Goal: Task Accomplishment & Management: Manage account settings

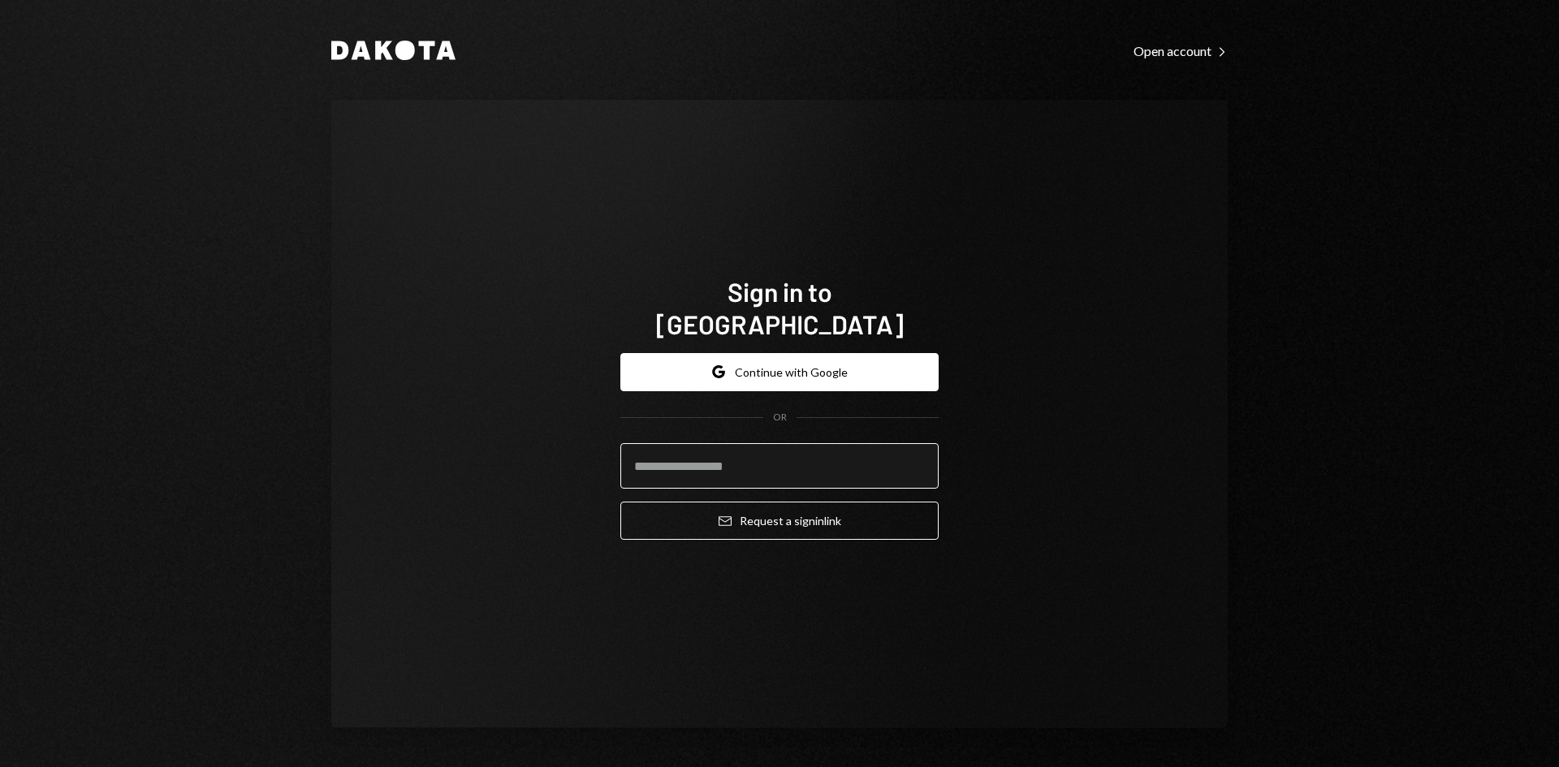
click at [733, 452] on input "email" at bounding box center [779, 465] width 318 height 45
click at [0, 766] on com-1password-button at bounding box center [0, 767] width 0 height 0
click at [742, 448] on input "email" at bounding box center [779, 465] width 318 height 45
type input "**********"
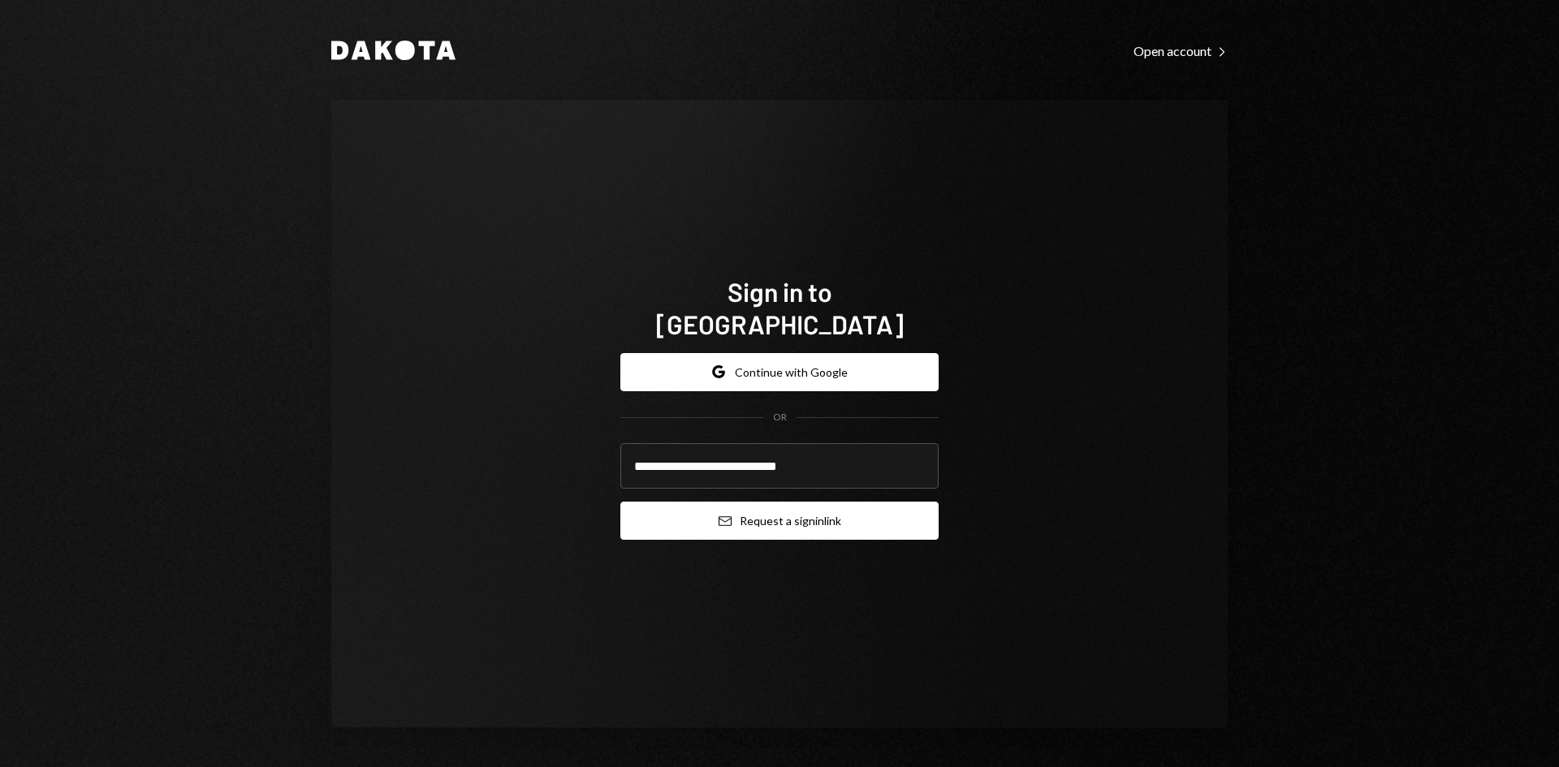
click at [761, 510] on button "Email Request a sign in link" at bounding box center [779, 521] width 318 height 38
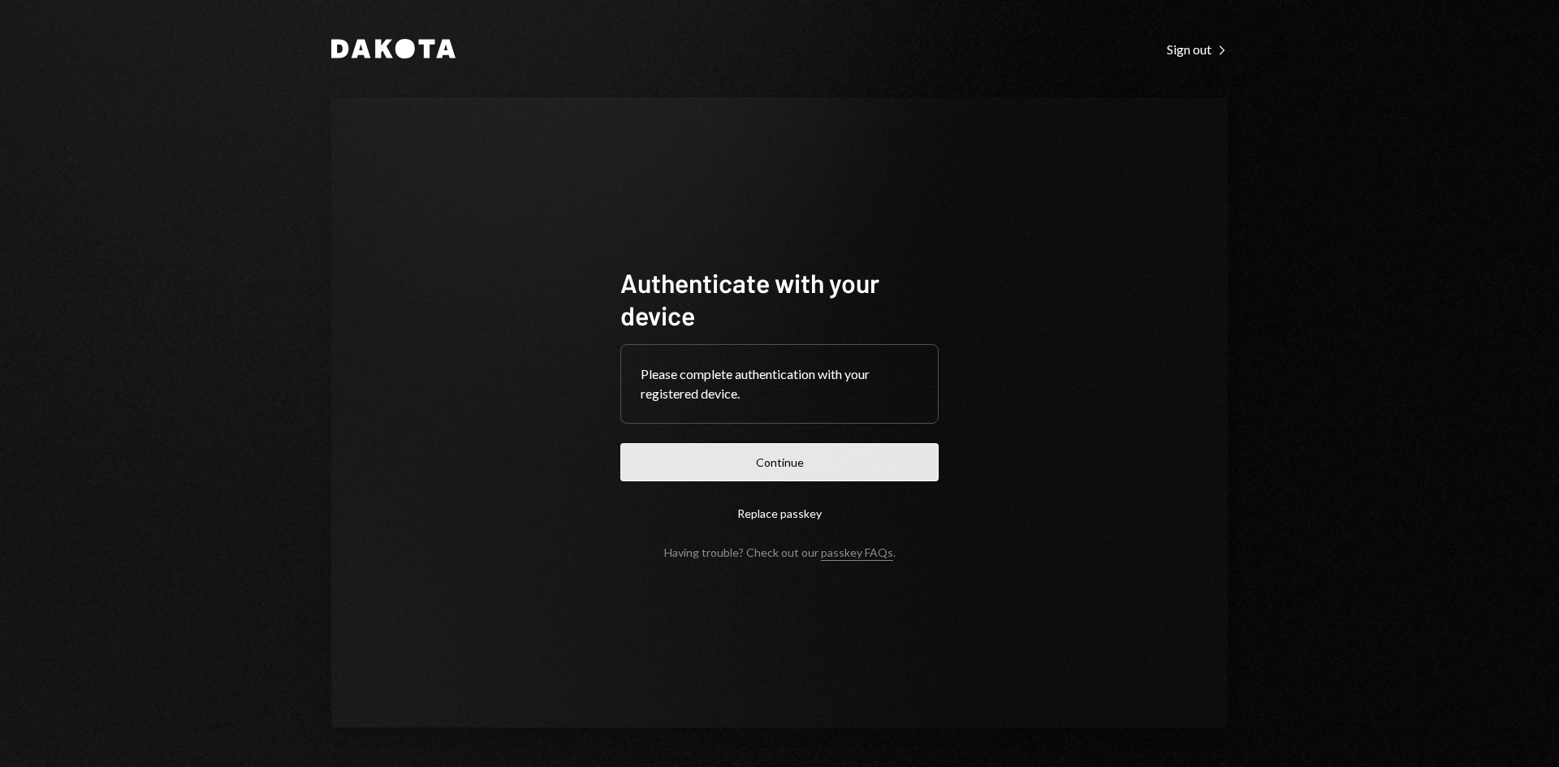
click at [863, 469] on button "Continue" at bounding box center [779, 462] width 318 height 38
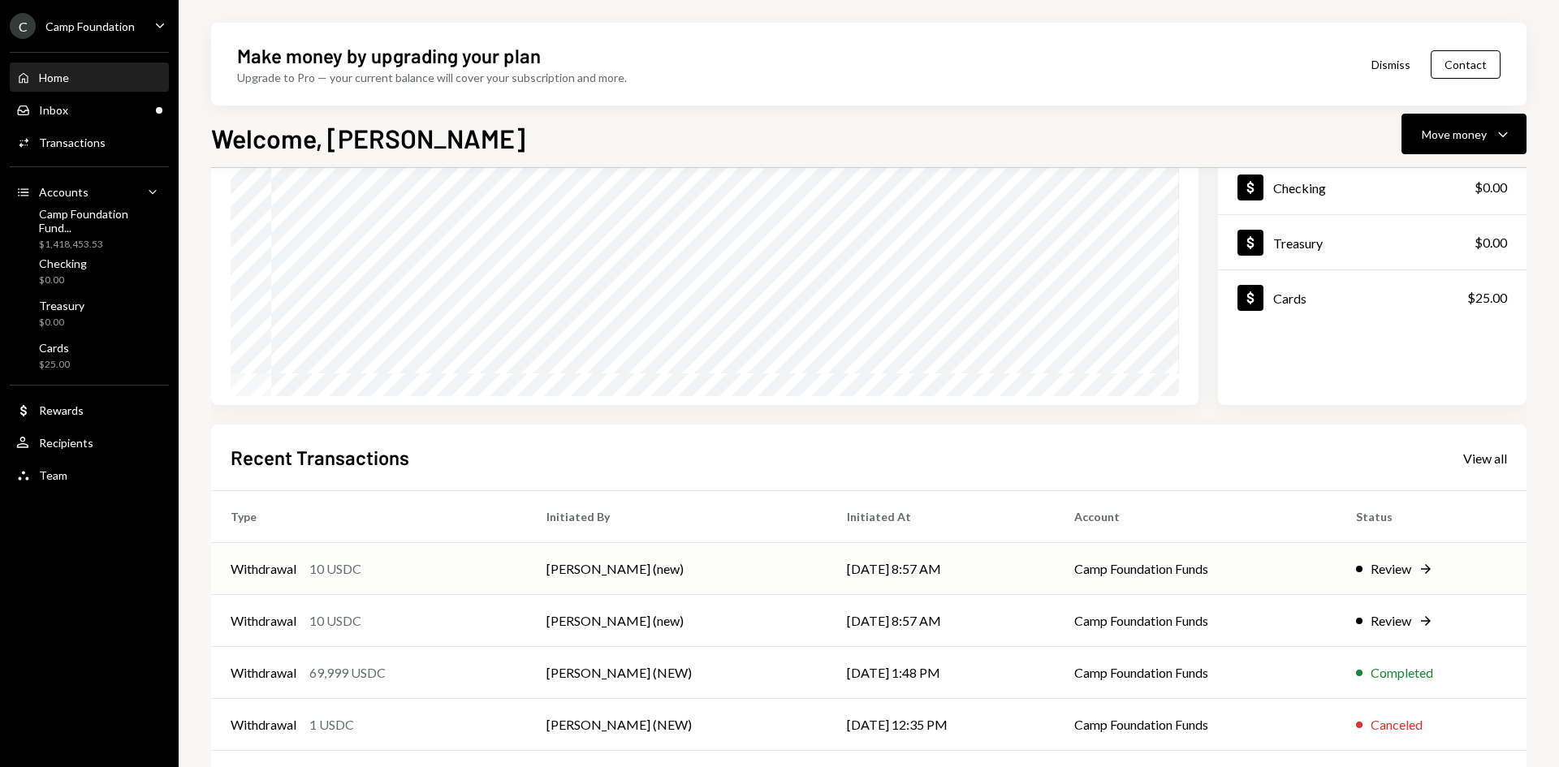
scroll to position [212, 0]
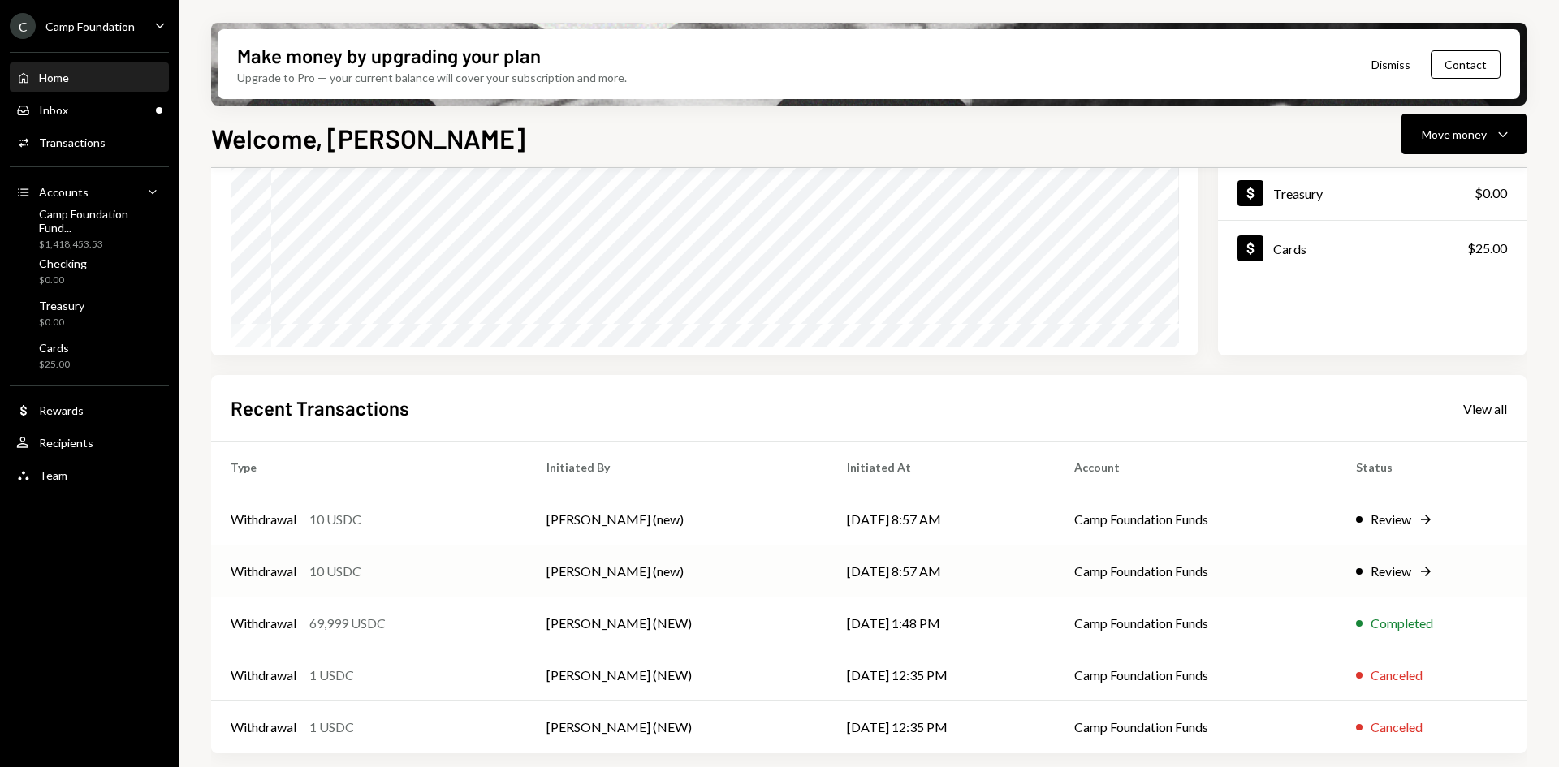
click at [845, 570] on td "[DATE] 8:57 AM" at bounding box center [940, 572] width 227 height 52
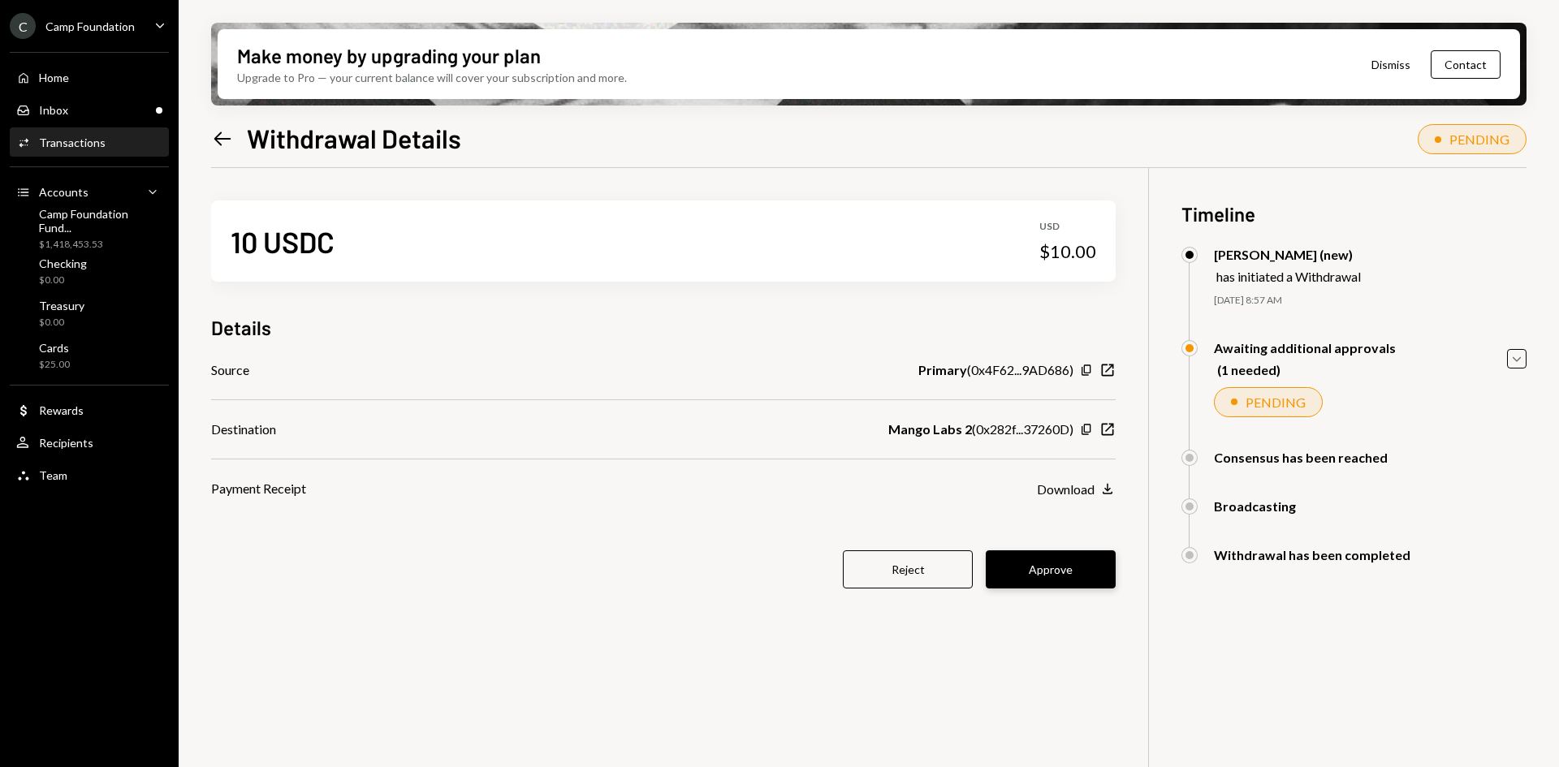
click at [1068, 567] on button "Approve" at bounding box center [1051, 569] width 130 height 38
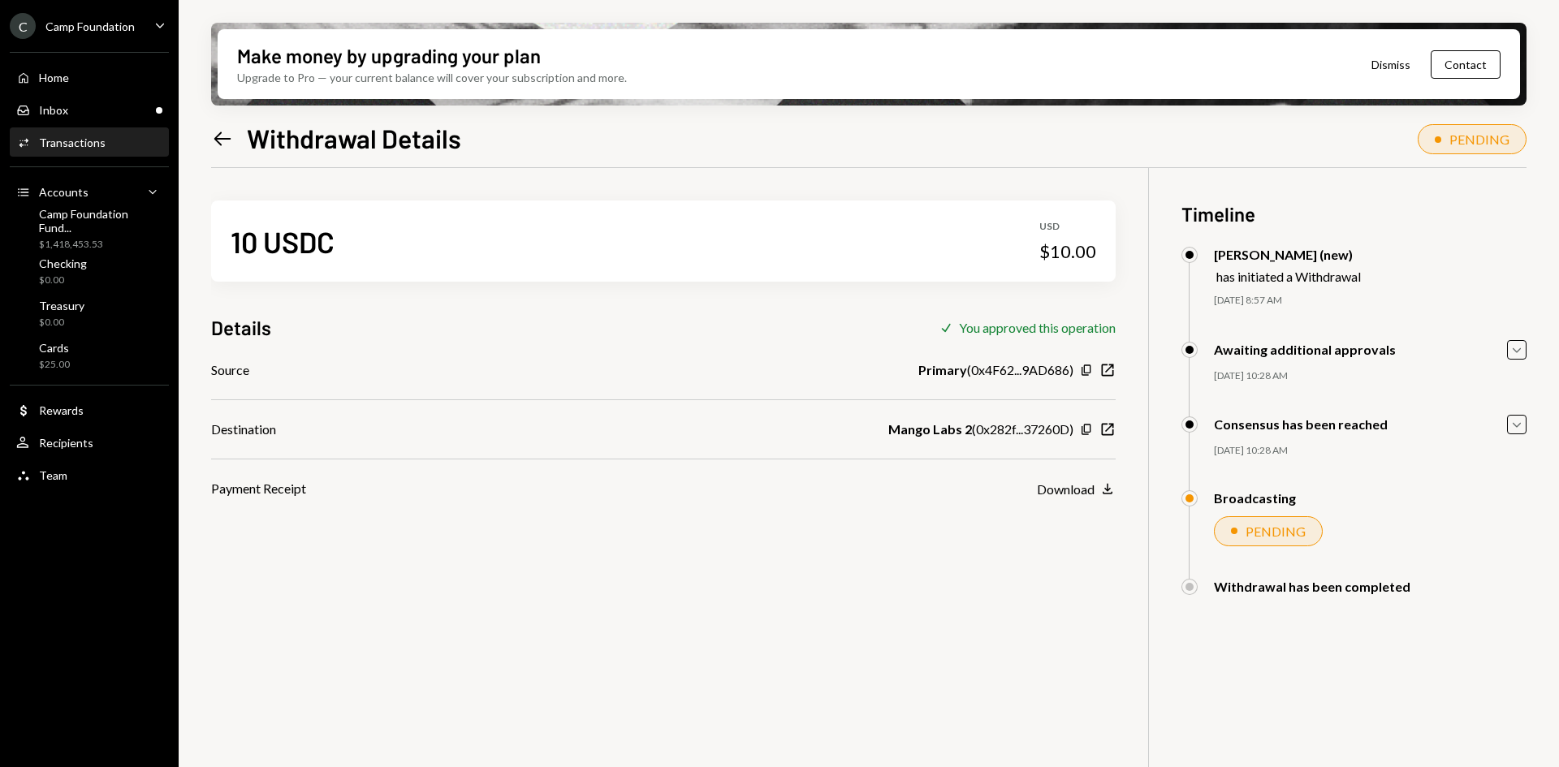
click at [230, 133] on icon "Left Arrow" at bounding box center [222, 138] width 23 height 23
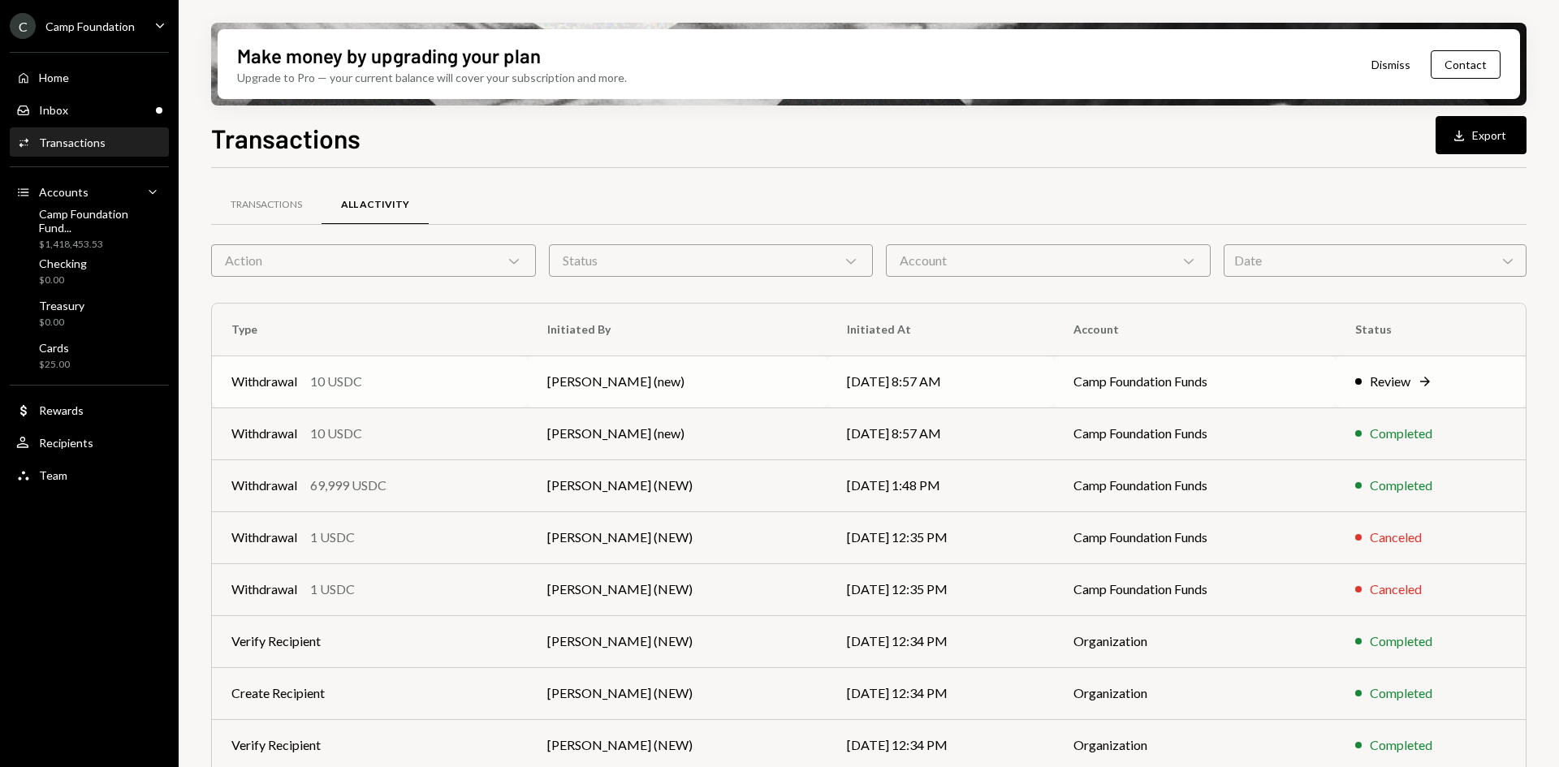
click at [724, 387] on td "[PERSON_NAME] (new)" at bounding box center [678, 382] width 300 height 52
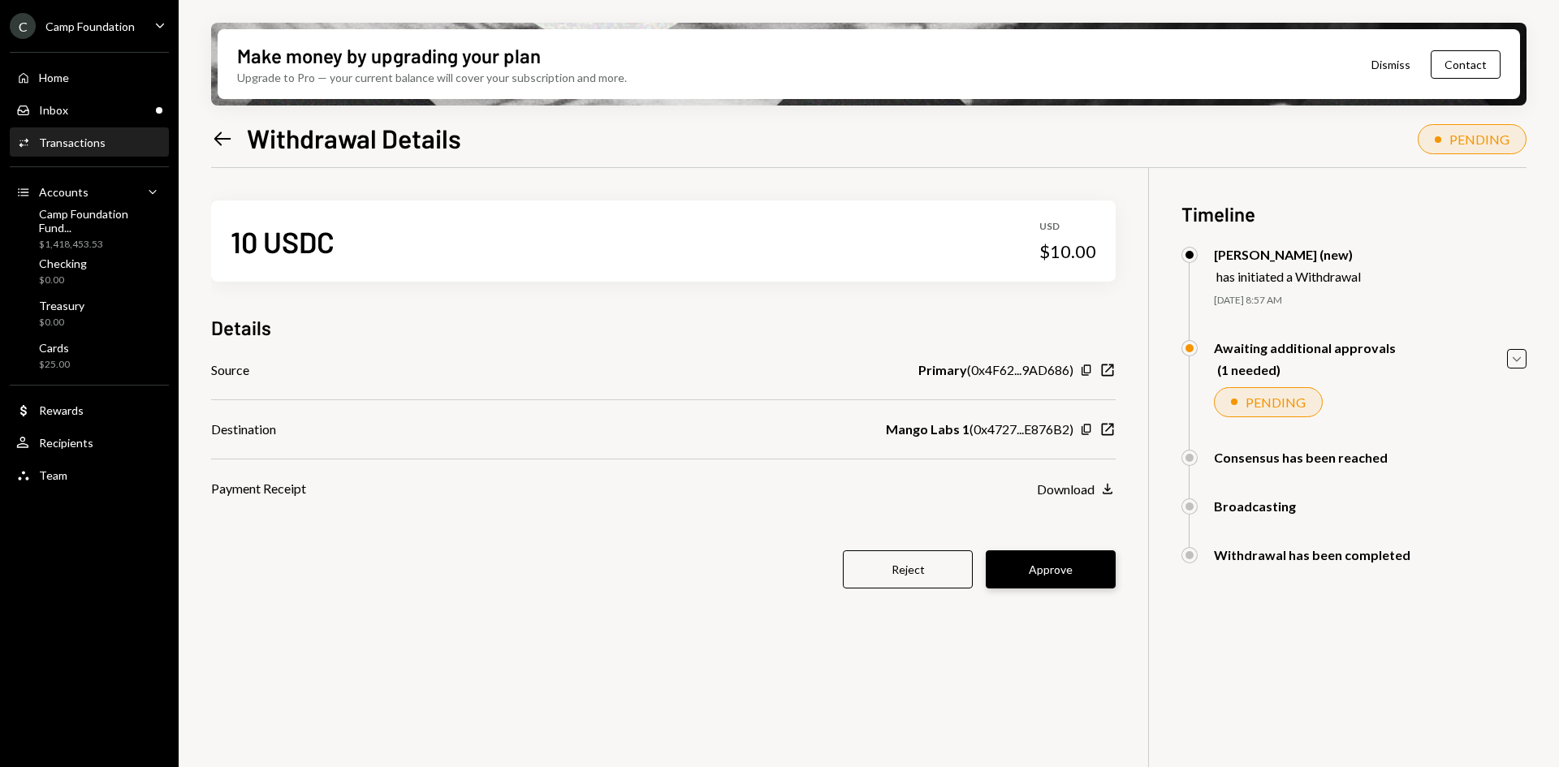
click at [1108, 581] on button "Approve" at bounding box center [1051, 569] width 130 height 38
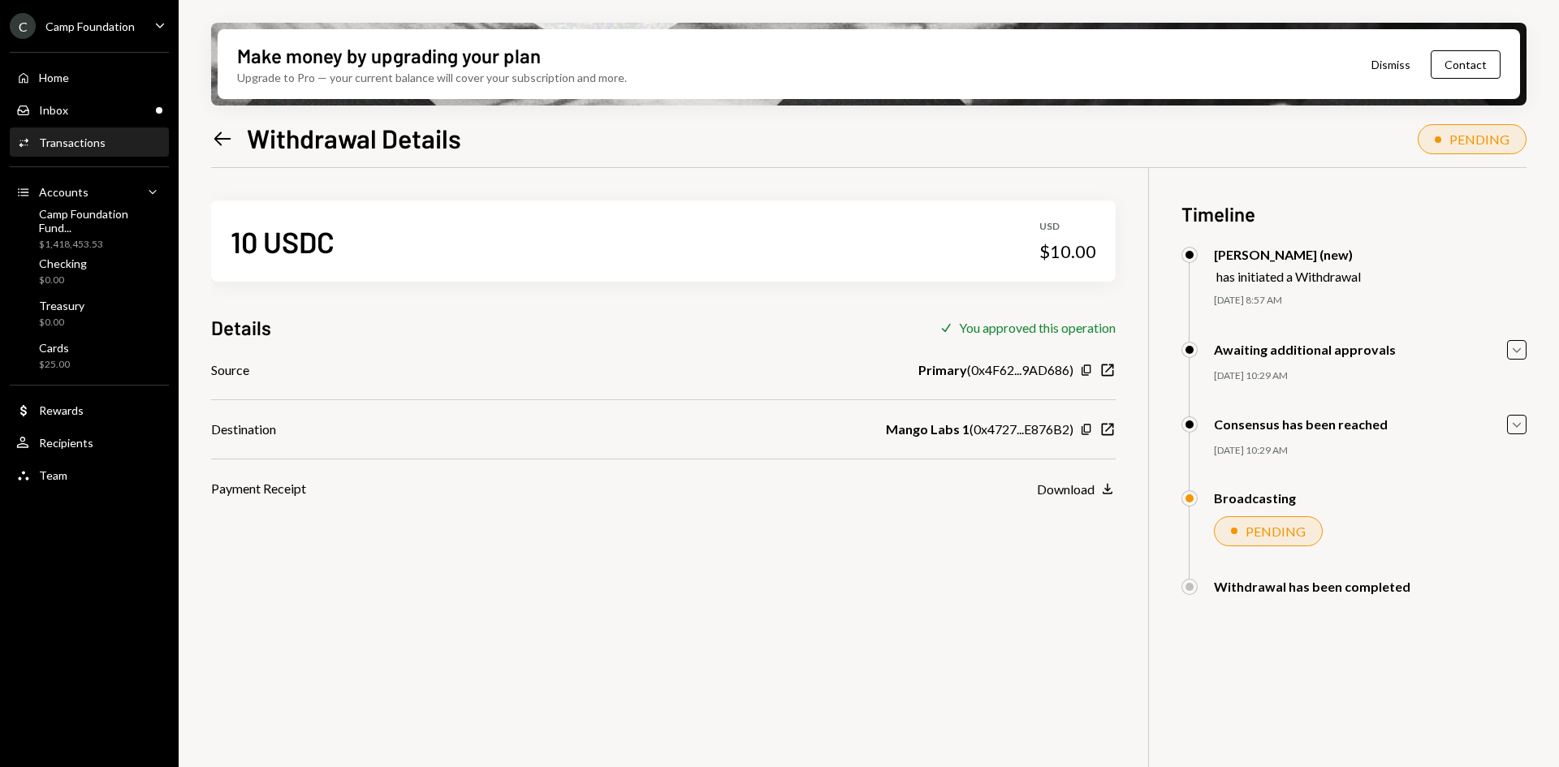
click at [228, 137] on icon "Left Arrow" at bounding box center [222, 138] width 23 height 23
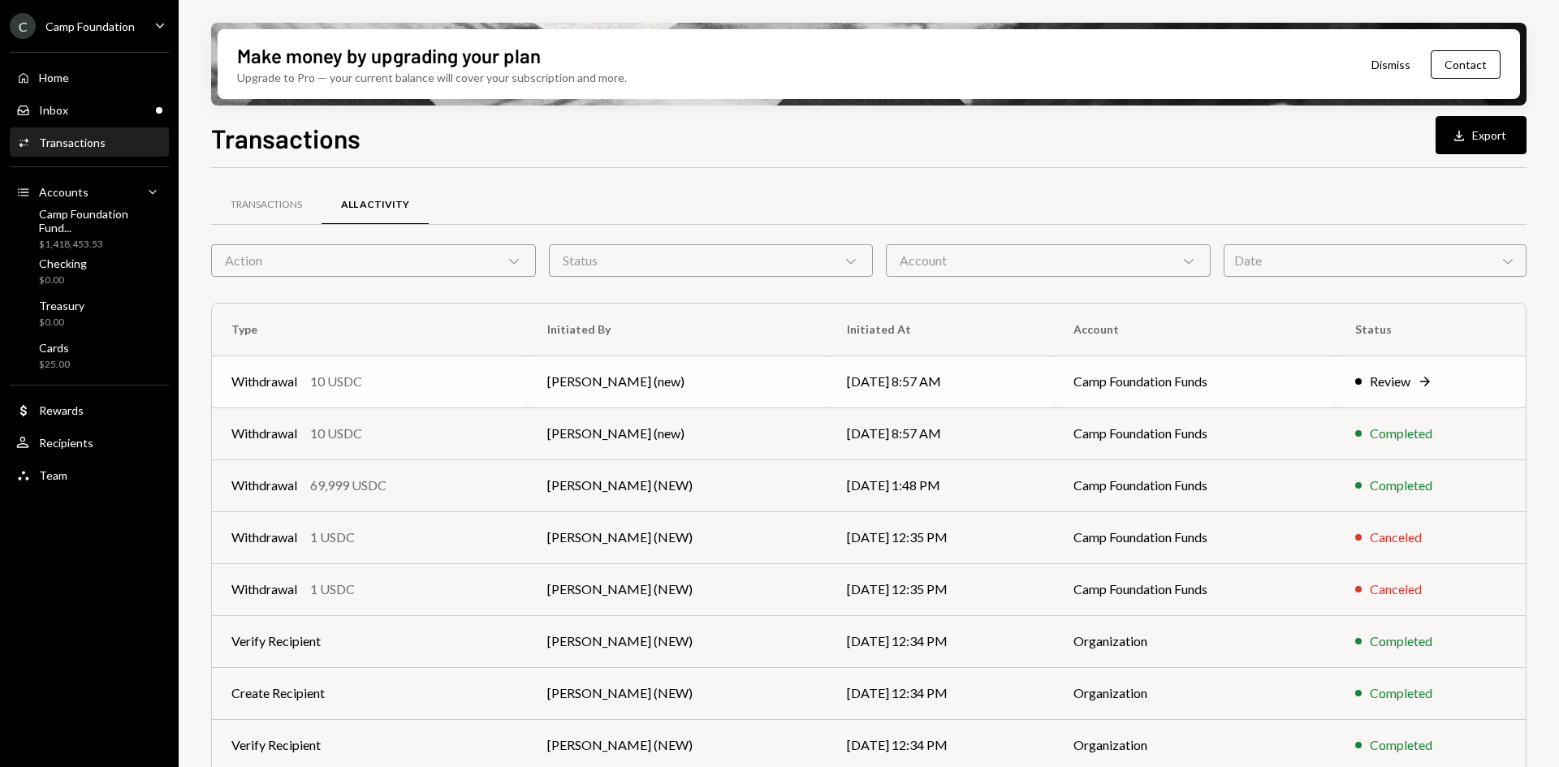
click at [1105, 384] on td "Camp Foundation Funds" at bounding box center [1194, 382] width 281 height 52
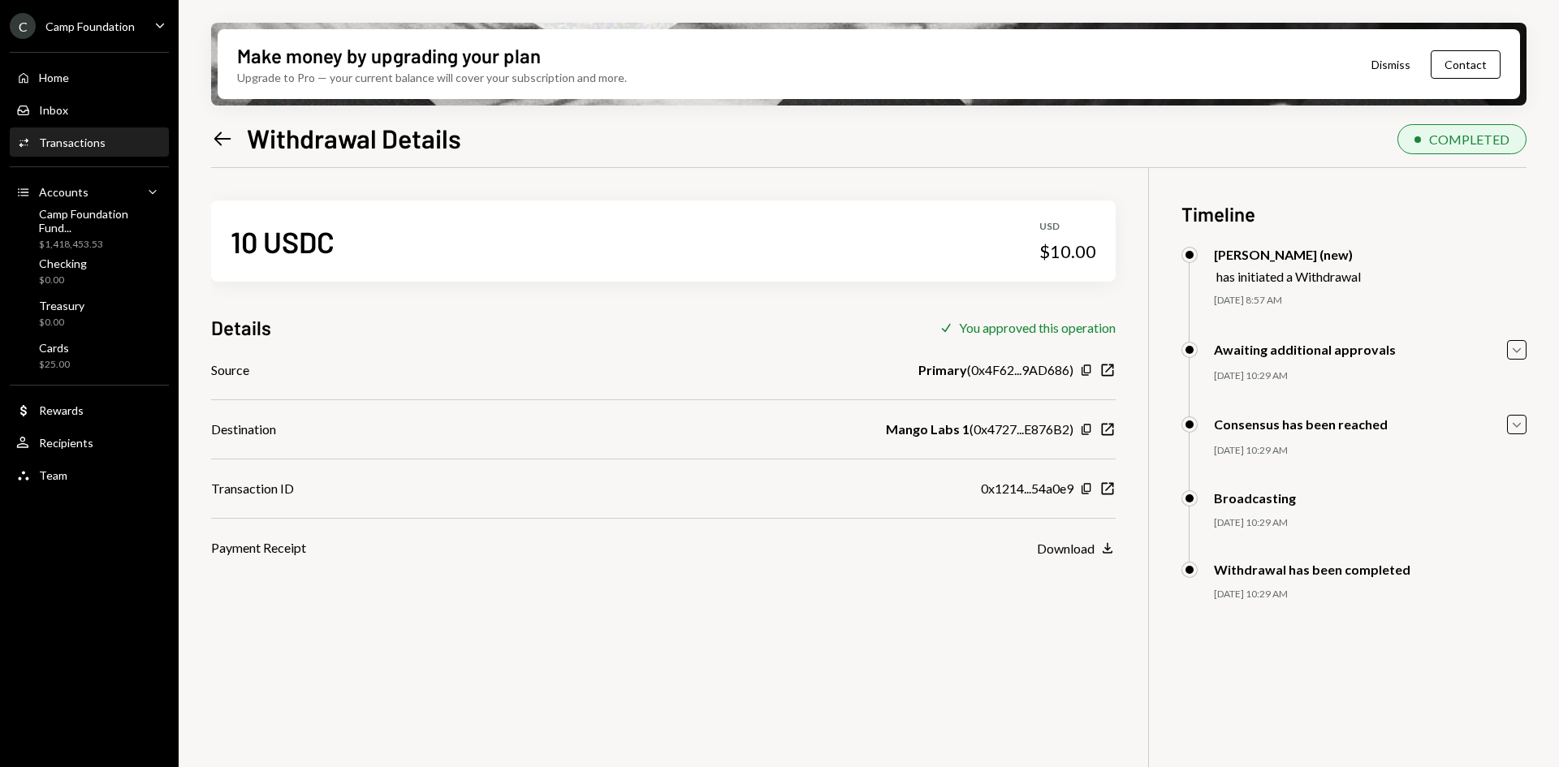
click at [220, 138] on icon at bounding box center [222, 139] width 17 height 14
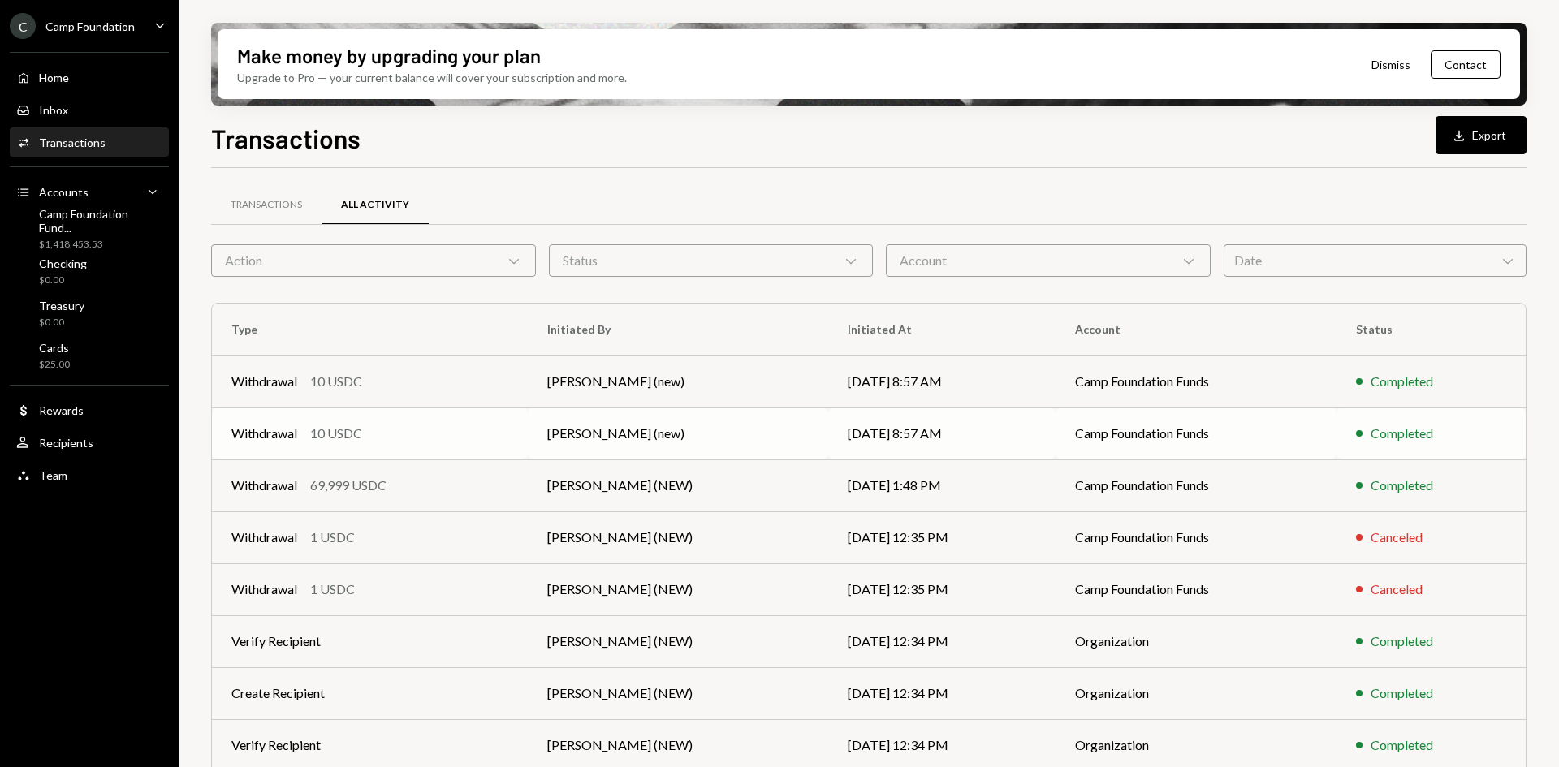
click at [1144, 437] on td "Camp Foundation Funds" at bounding box center [1196, 434] width 282 height 52
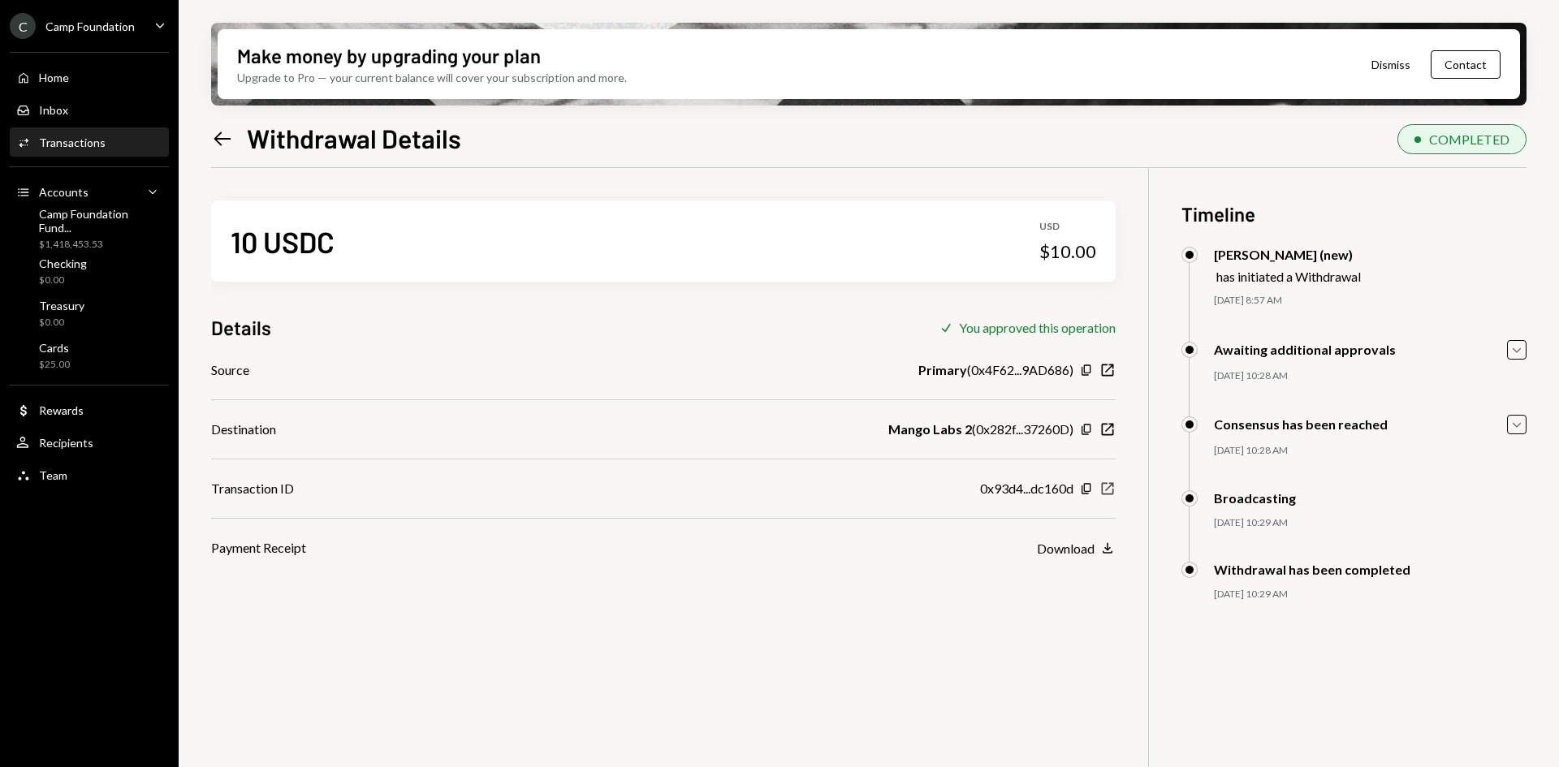
click at [1107, 490] on icon "button" at bounding box center [1108, 489] width 12 height 12
